Goal: Task Accomplishment & Management: Manage account settings

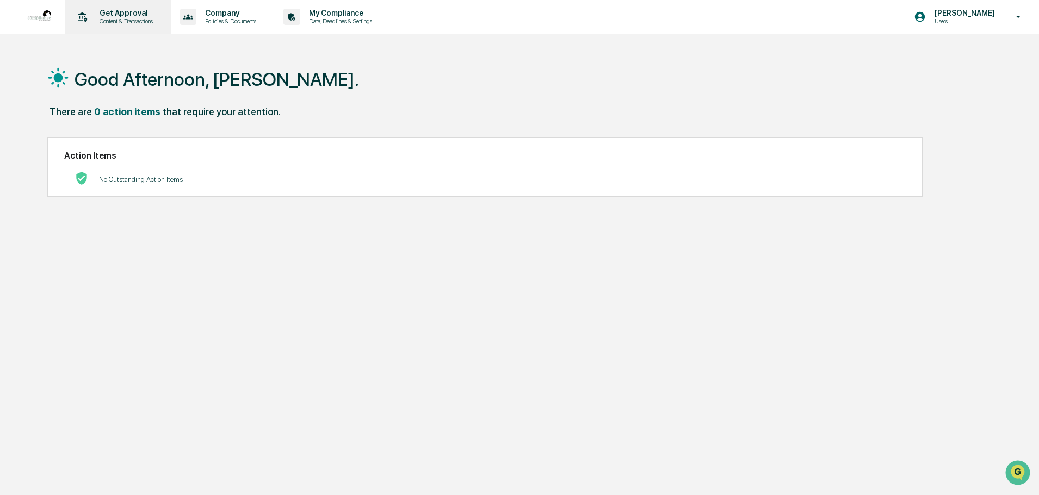
click at [105, 17] on p "Get Approval" at bounding box center [124, 13] width 67 height 9
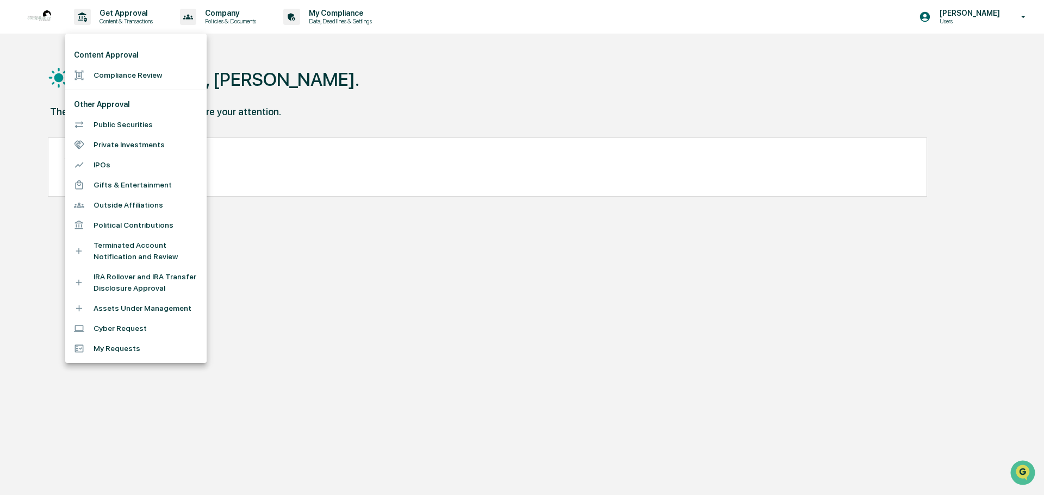
click at [344, 75] on div at bounding box center [522, 247] width 1044 height 495
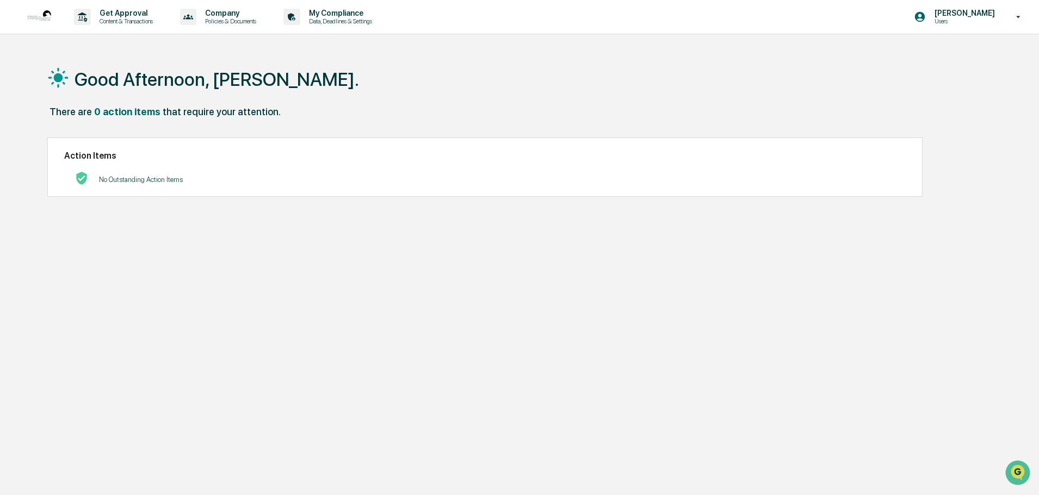
click at [162, 181] on p "No Outstanding Action Items" at bounding box center [141, 180] width 84 height 8
click at [129, 13] on p "Get Approval" at bounding box center [124, 13] width 67 height 9
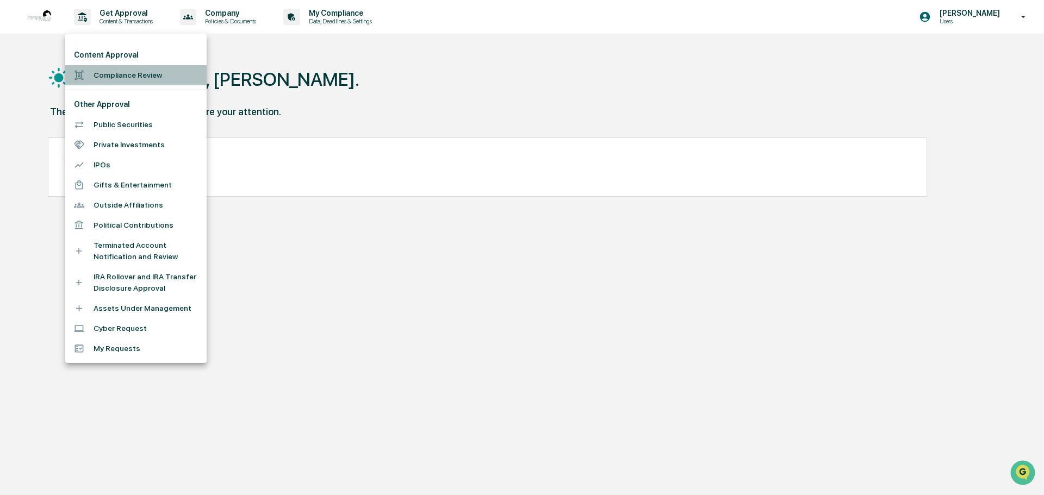
click at [121, 73] on li "Compliance Review" at bounding box center [135, 75] width 141 height 20
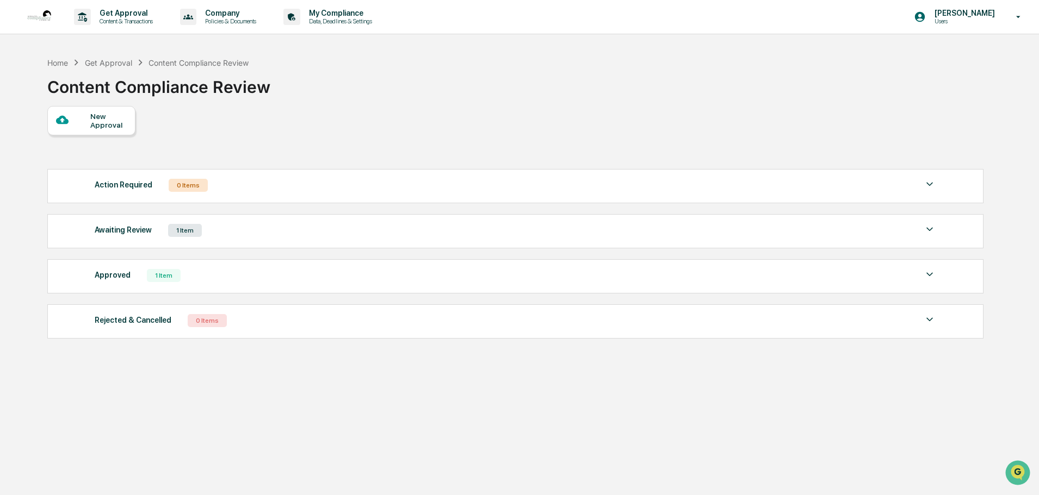
click at [218, 238] on div "Awaiting Review 1 Item" at bounding box center [515, 230] width 841 height 15
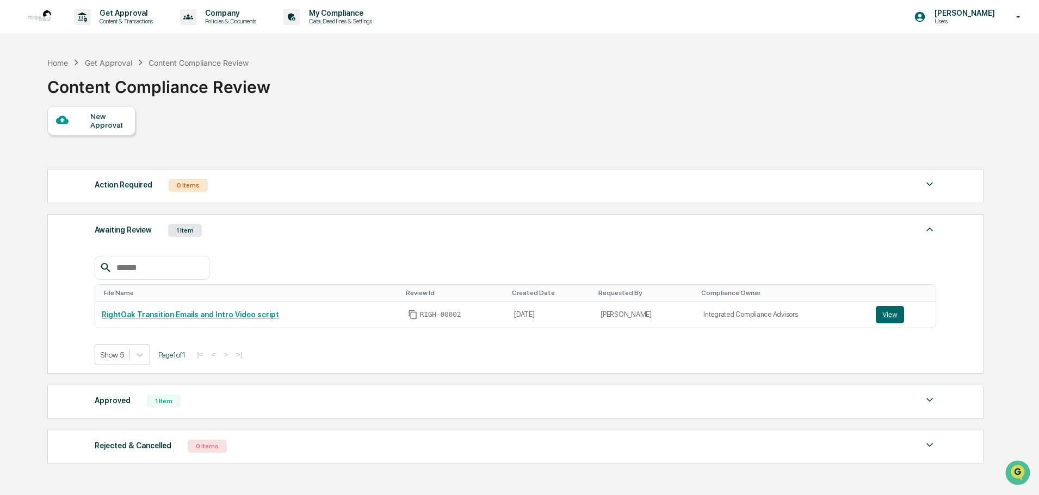
click at [87, 64] on div "Get Approval" at bounding box center [108, 62] width 47 height 9
click at [60, 64] on div "Home" at bounding box center [57, 62] width 21 height 9
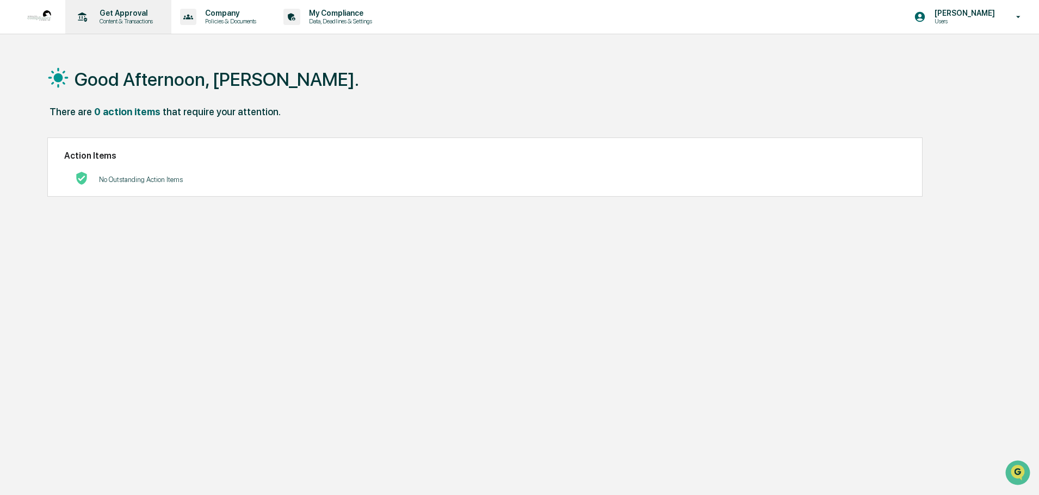
click at [124, 16] on p "Get Approval" at bounding box center [124, 13] width 67 height 9
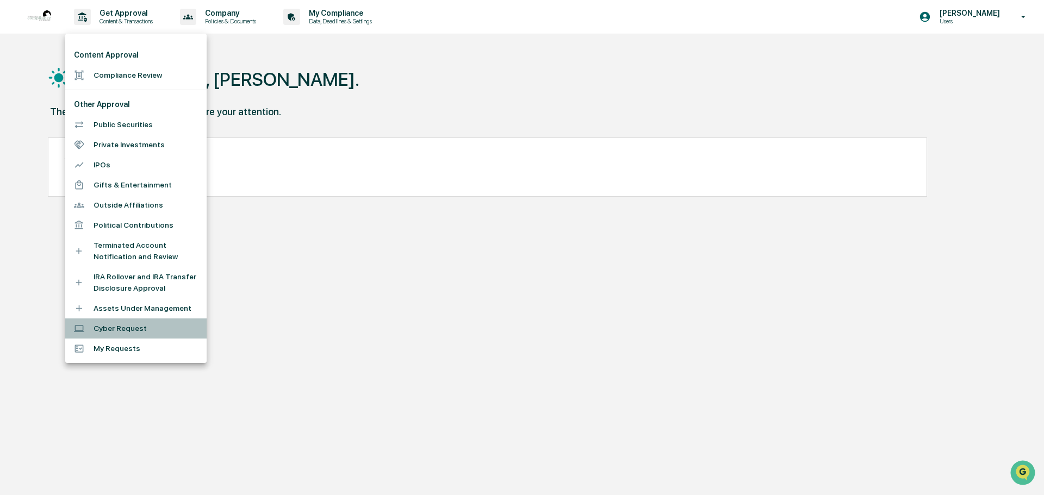
click at [122, 324] on li "Cyber Request" at bounding box center [135, 329] width 141 height 20
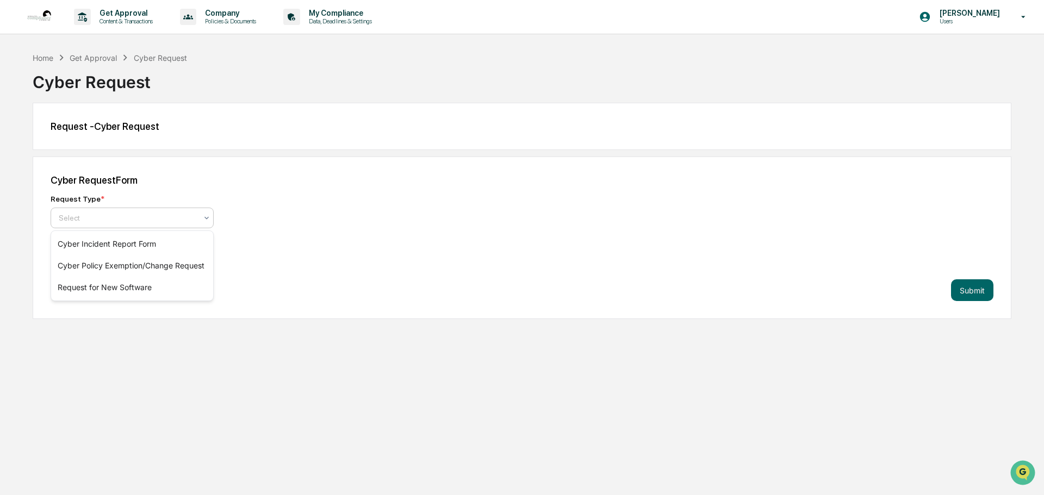
click at [169, 214] on div at bounding box center [128, 218] width 138 height 11
click at [318, 186] on div "Cyber Request Form" at bounding box center [522, 180] width 943 height 11
click at [159, 222] on div at bounding box center [128, 218] width 138 height 11
click at [253, 199] on div "Request Type *" at bounding box center [241, 199] width 381 height 9
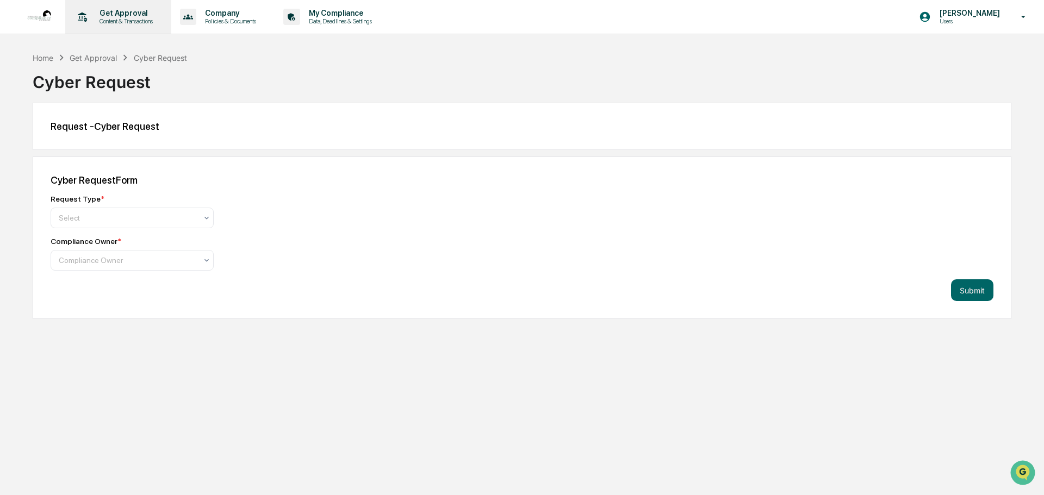
click at [117, 10] on p "Get Approval" at bounding box center [124, 13] width 67 height 9
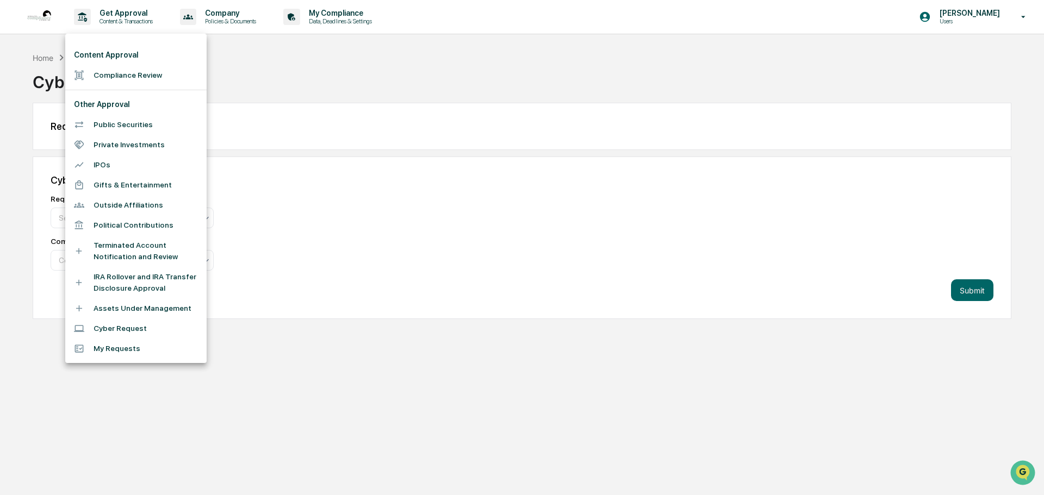
click at [331, 15] on div at bounding box center [522, 247] width 1044 height 495
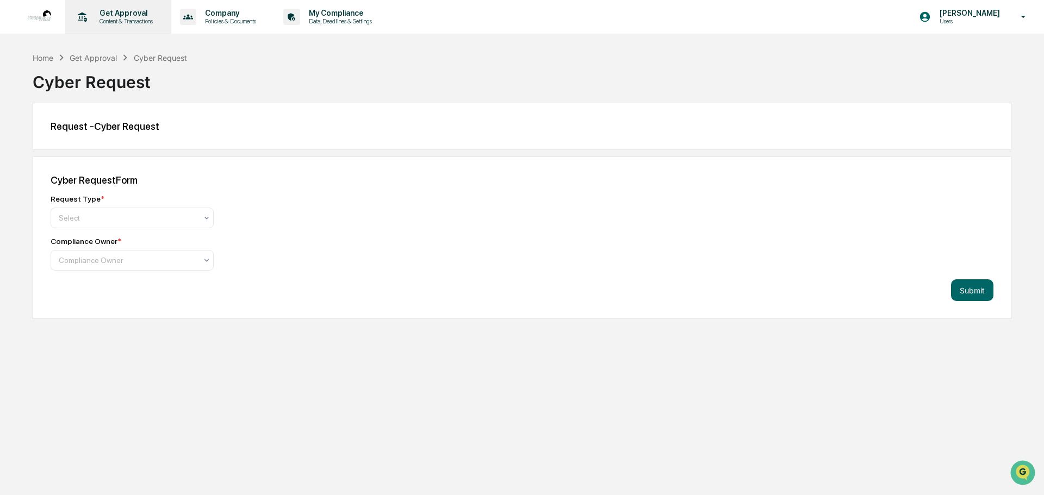
click at [116, 22] on p "Content & Transactions" at bounding box center [124, 21] width 67 height 8
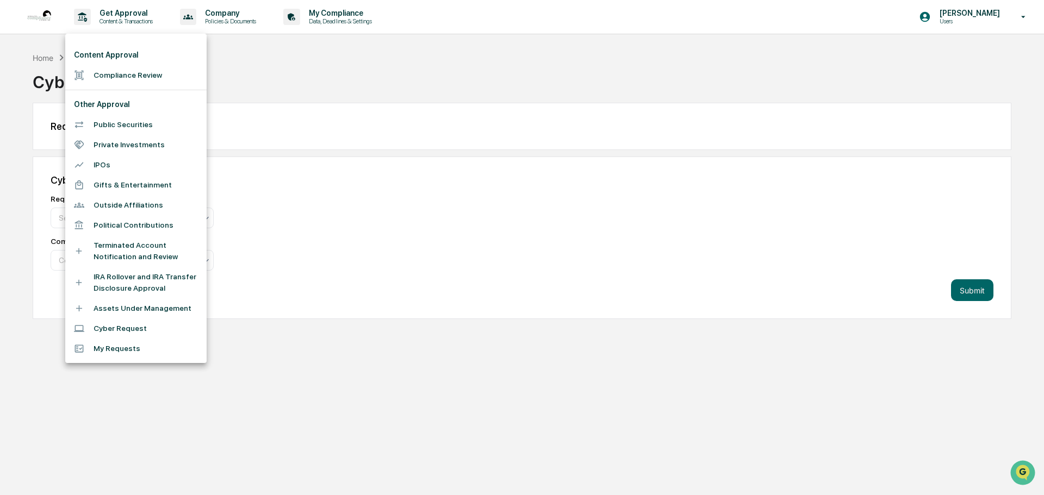
click at [107, 352] on li "My Requests" at bounding box center [135, 349] width 141 height 20
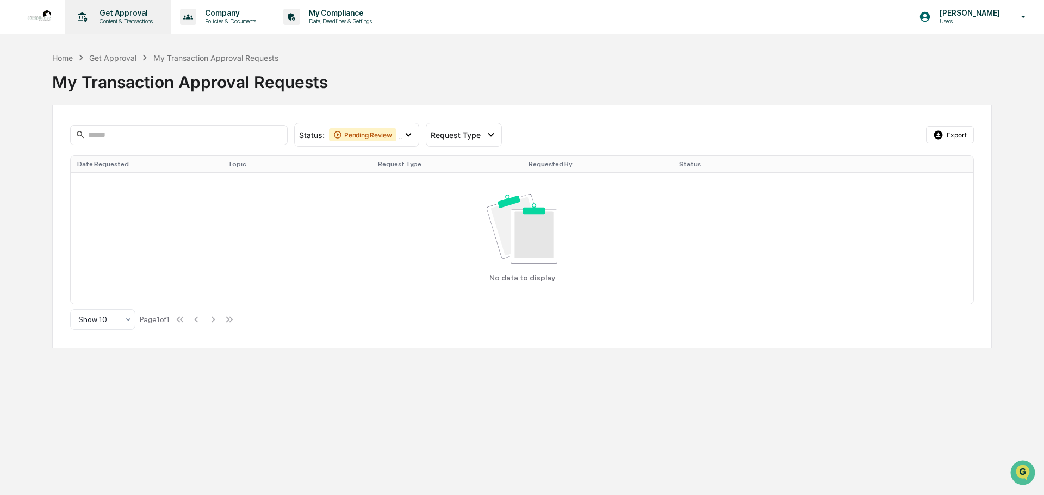
click at [128, 15] on p "Get Approval" at bounding box center [124, 13] width 67 height 9
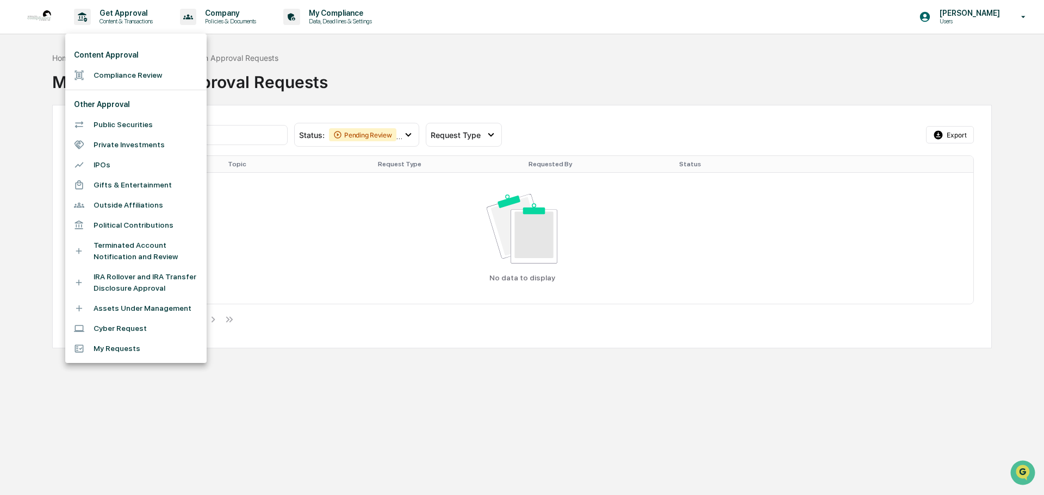
click at [265, 8] on div at bounding box center [522, 247] width 1044 height 495
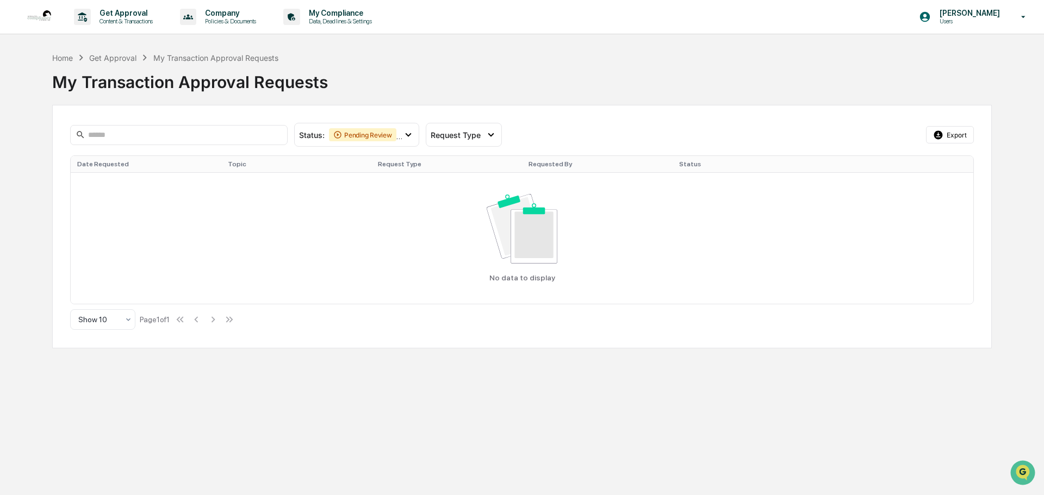
click at [231, 23] on div "Content Approval Compliance Review Other Approval Public Securities Private Inv…" at bounding box center [522, 247] width 1044 height 495
click at [231, 22] on p "Policies & Documents" at bounding box center [228, 21] width 65 height 8
click at [132, 20] on div at bounding box center [522, 247] width 1044 height 495
click at [132, 20] on p "Content & Transactions" at bounding box center [124, 21] width 67 height 8
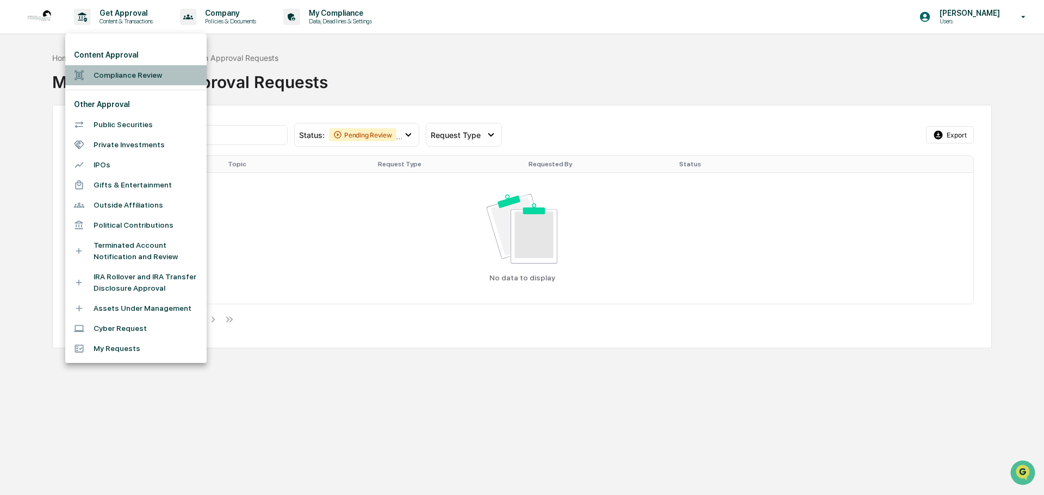
click at [104, 78] on li "Compliance Review" at bounding box center [135, 75] width 141 height 20
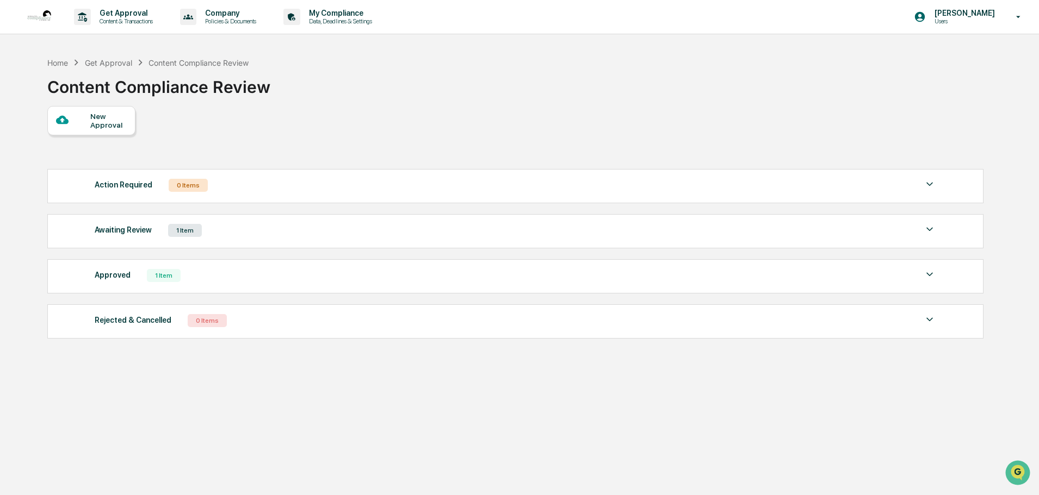
click at [114, 118] on div "New Approval" at bounding box center [108, 120] width 36 height 17
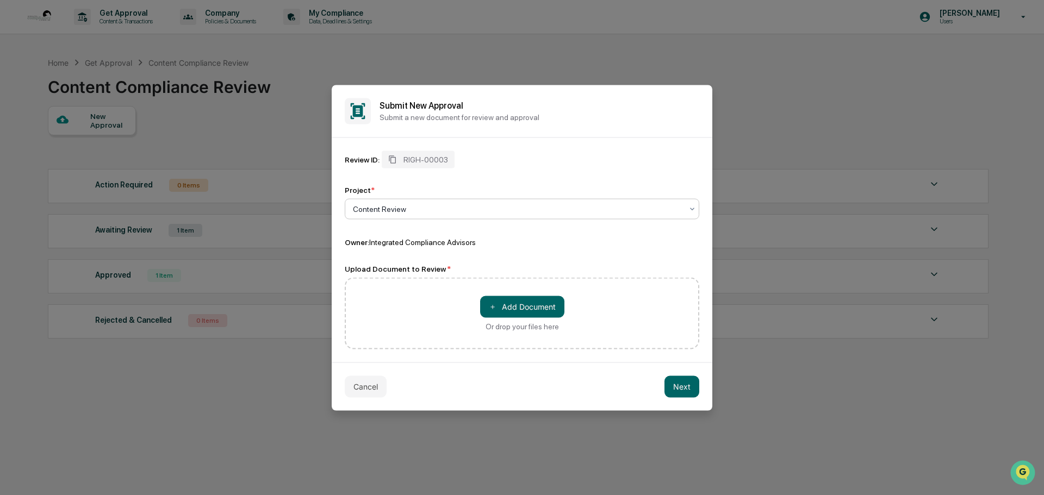
click at [377, 209] on div at bounding box center [518, 208] width 330 height 11
click at [418, 203] on div "Content Review" at bounding box center [518, 208] width 340 height 15
click at [419, 206] on div at bounding box center [518, 208] width 330 height 11
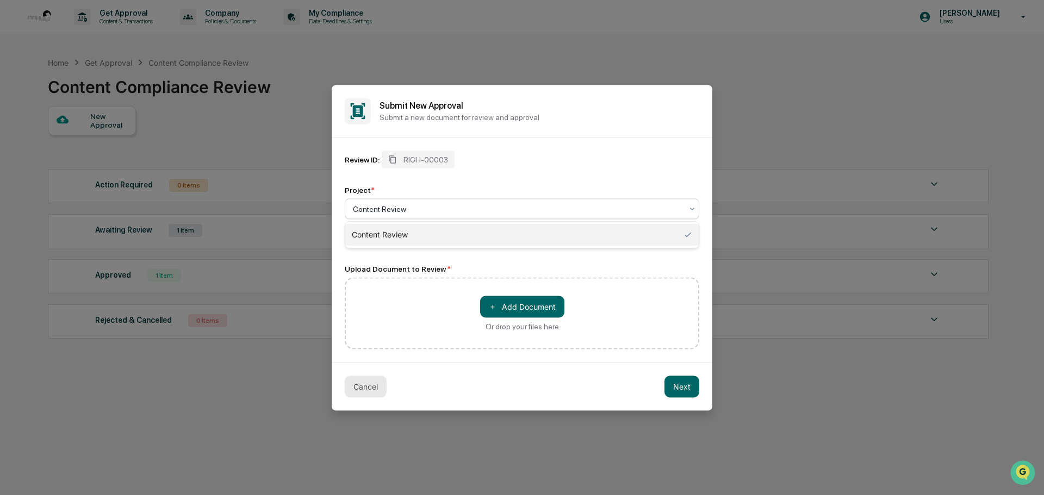
click at [370, 378] on button "Cancel" at bounding box center [366, 387] width 42 height 22
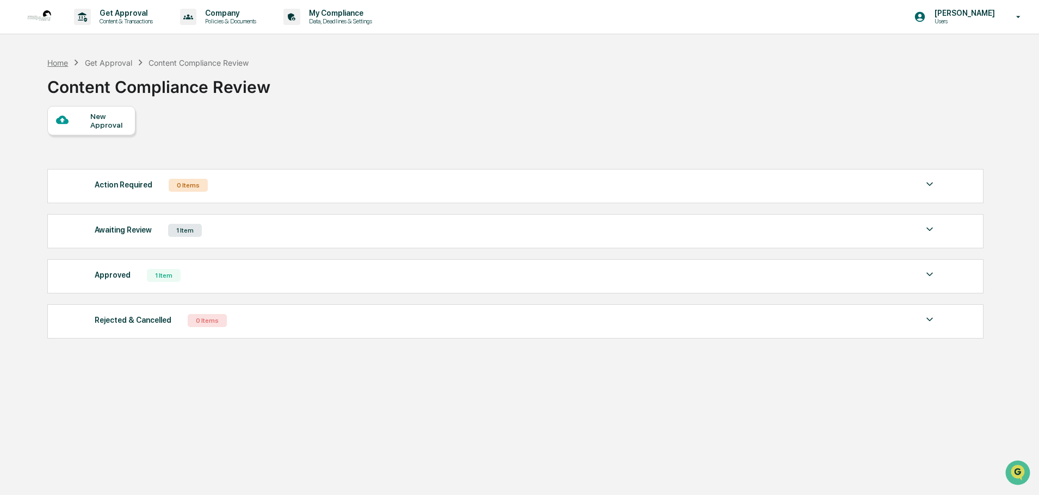
click at [64, 62] on div "Home" at bounding box center [57, 62] width 21 height 9
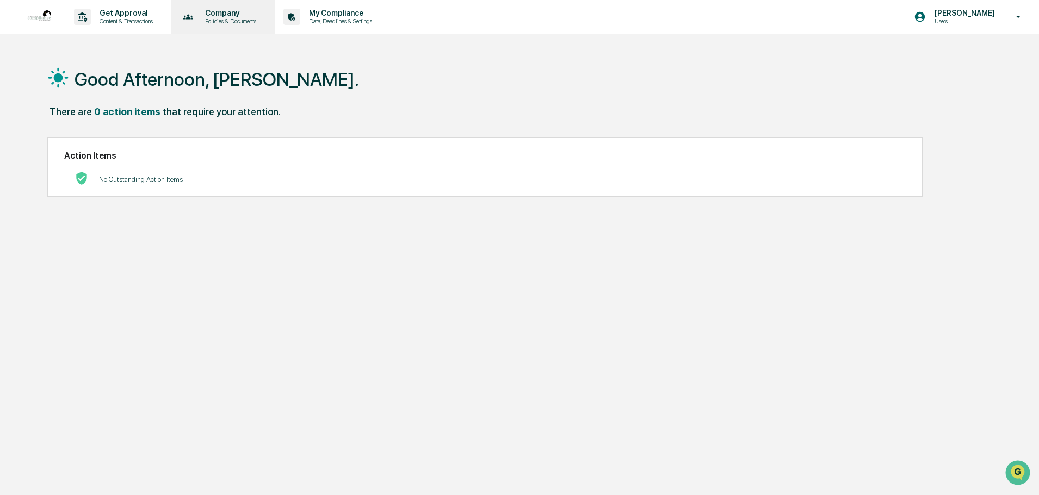
click at [228, 17] on p "Policies & Documents" at bounding box center [228, 21] width 65 height 8
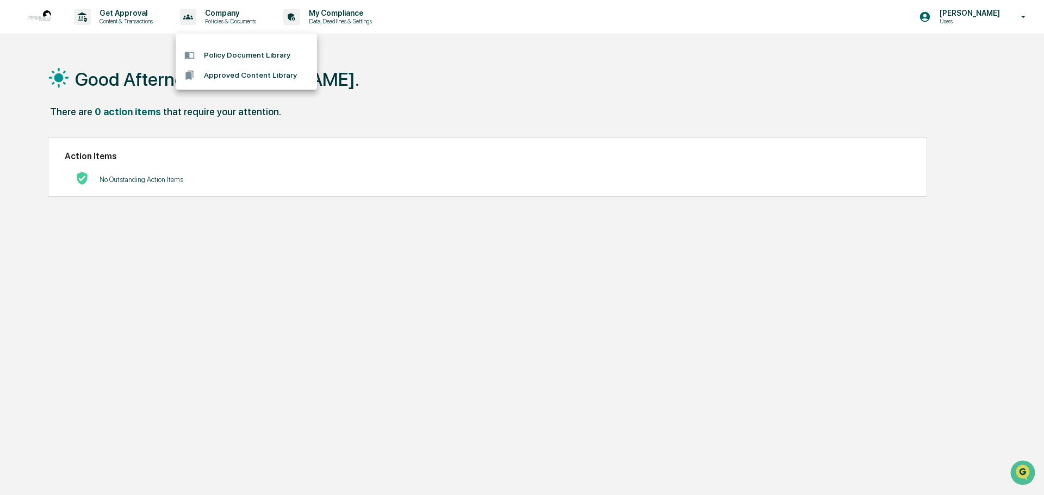
click at [324, 6] on div at bounding box center [522, 247] width 1044 height 495
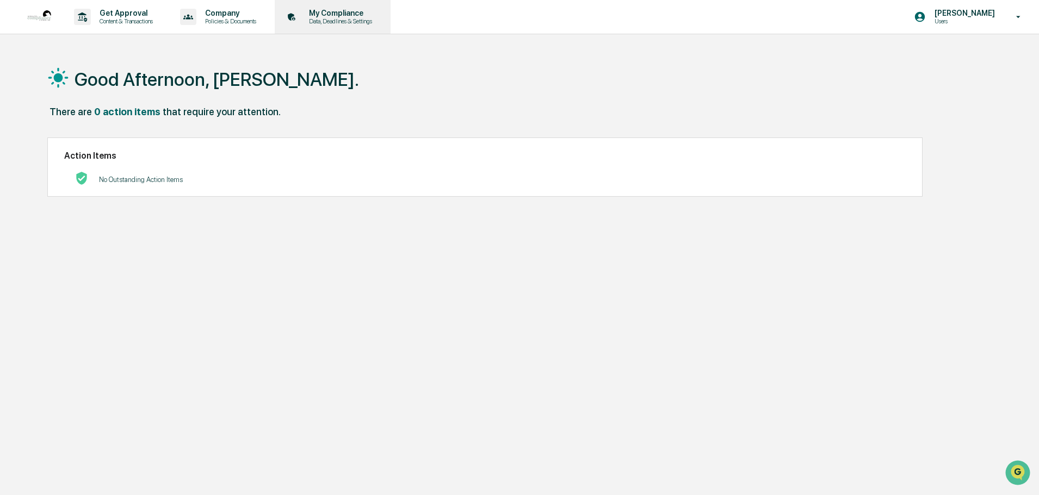
click at [333, 23] on p "Data, Deadlines & Settings" at bounding box center [338, 21] width 77 height 8
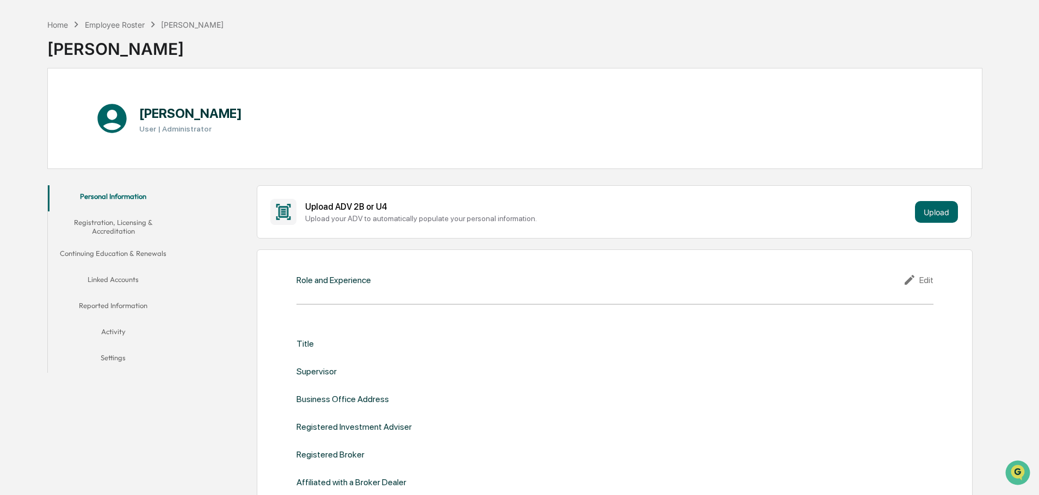
scroll to position [54, 0]
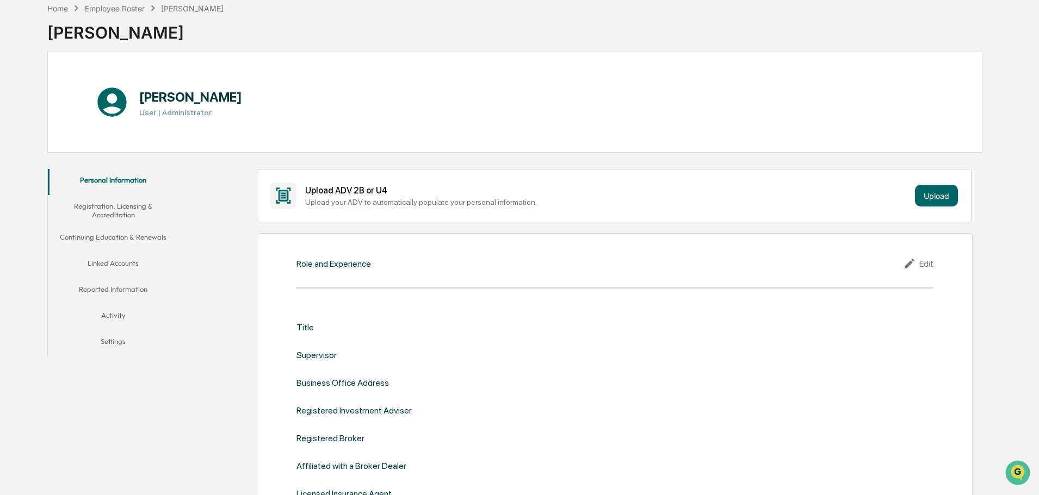
click at [129, 262] on button "Linked Accounts" at bounding box center [113, 265] width 131 height 26
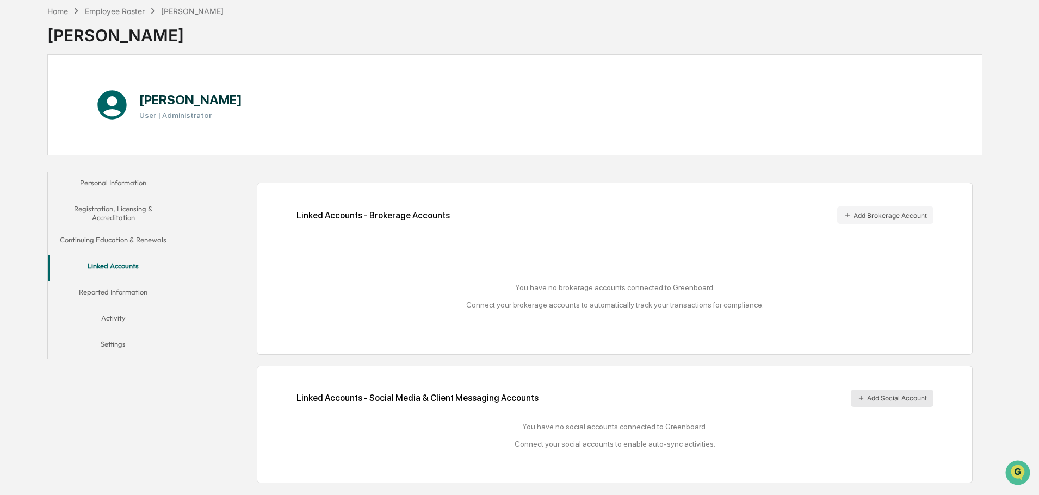
click at [865, 399] on button "Add Social Account" at bounding box center [892, 398] width 83 height 17
click at [135, 287] on button "Reported Information" at bounding box center [113, 294] width 131 height 26
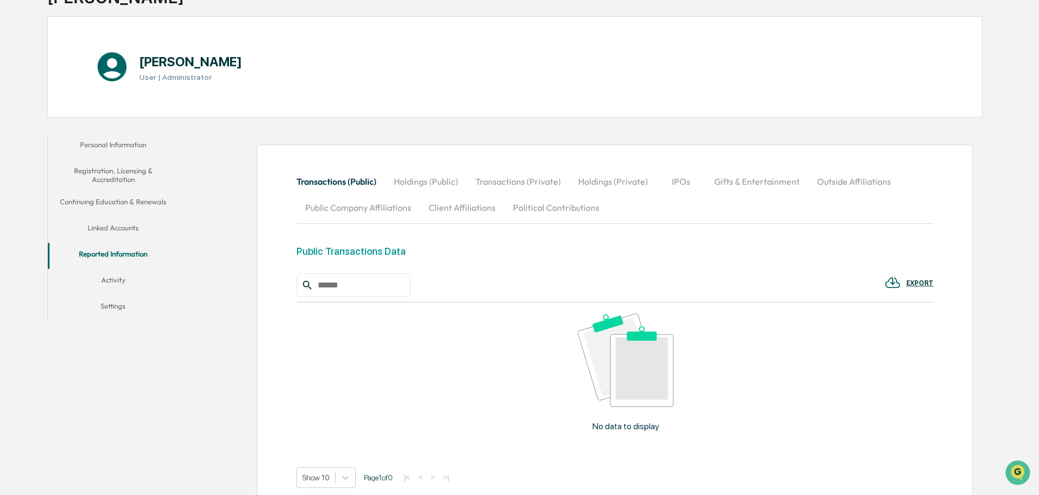
scroll to position [106, 0]
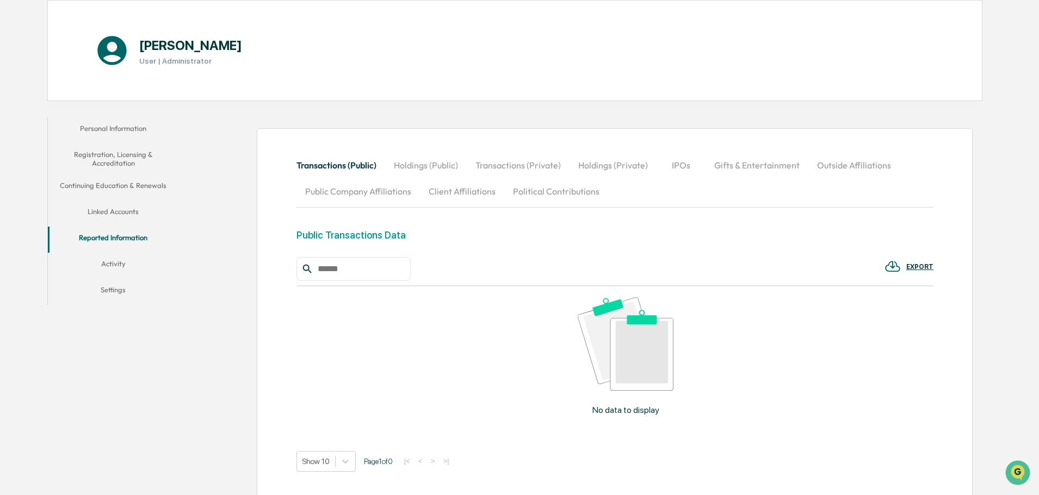
click at [117, 262] on button "Activity" at bounding box center [113, 266] width 131 height 26
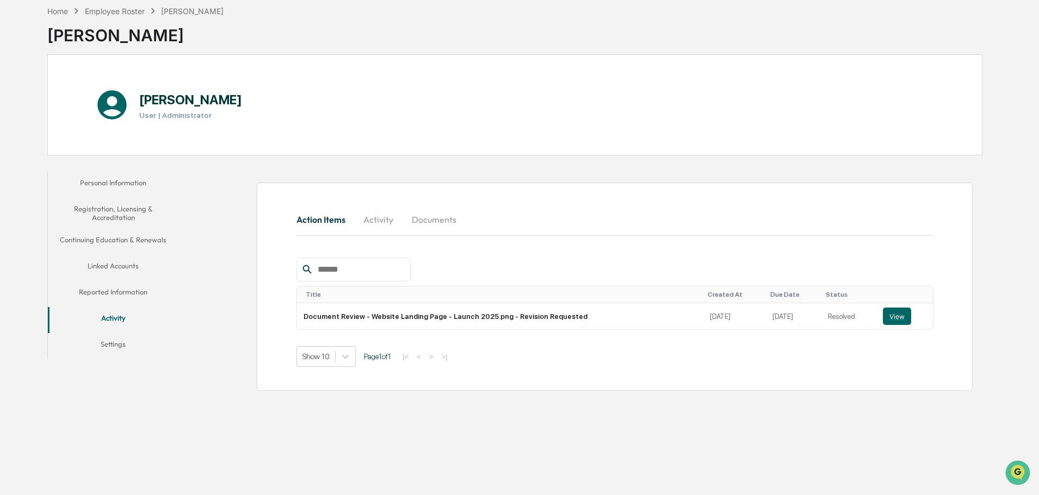
click at [433, 220] on button "Documents" at bounding box center [434, 220] width 62 height 26
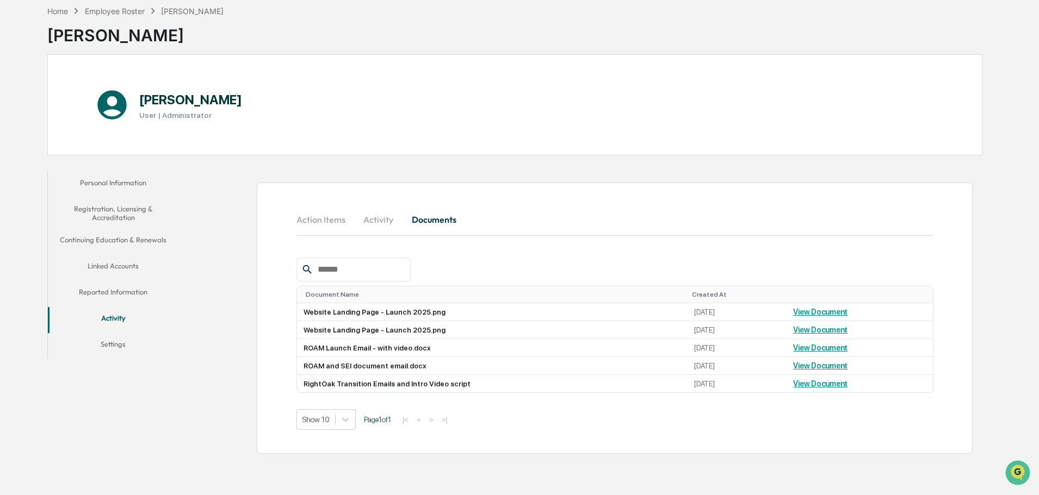
click at [385, 220] on button "Activity" at bounding box center [378, 220] width 49 height 26
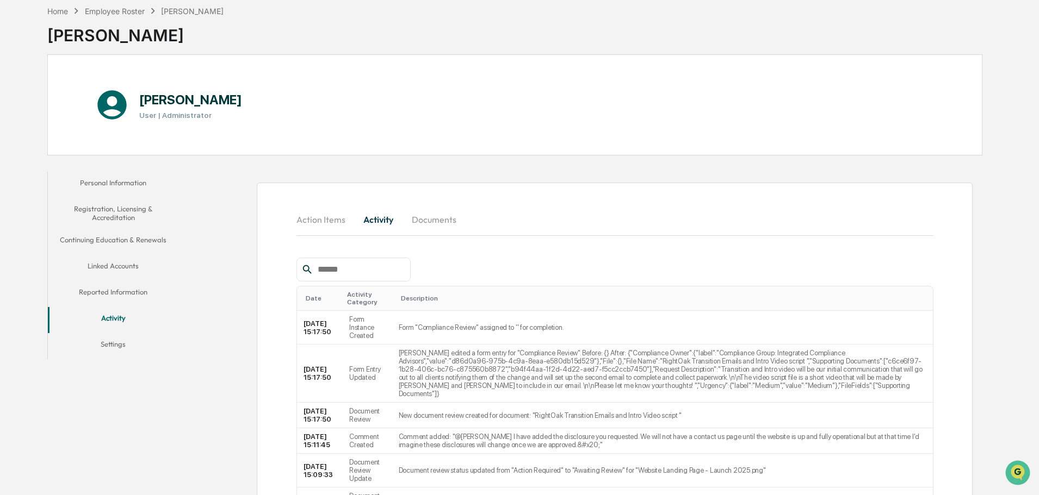
click at [146, 185] on button "Personal Information" at bounding box center [113, 185] width 131 height 26
